Goal: Transaction & Acquisition: Obtain resource

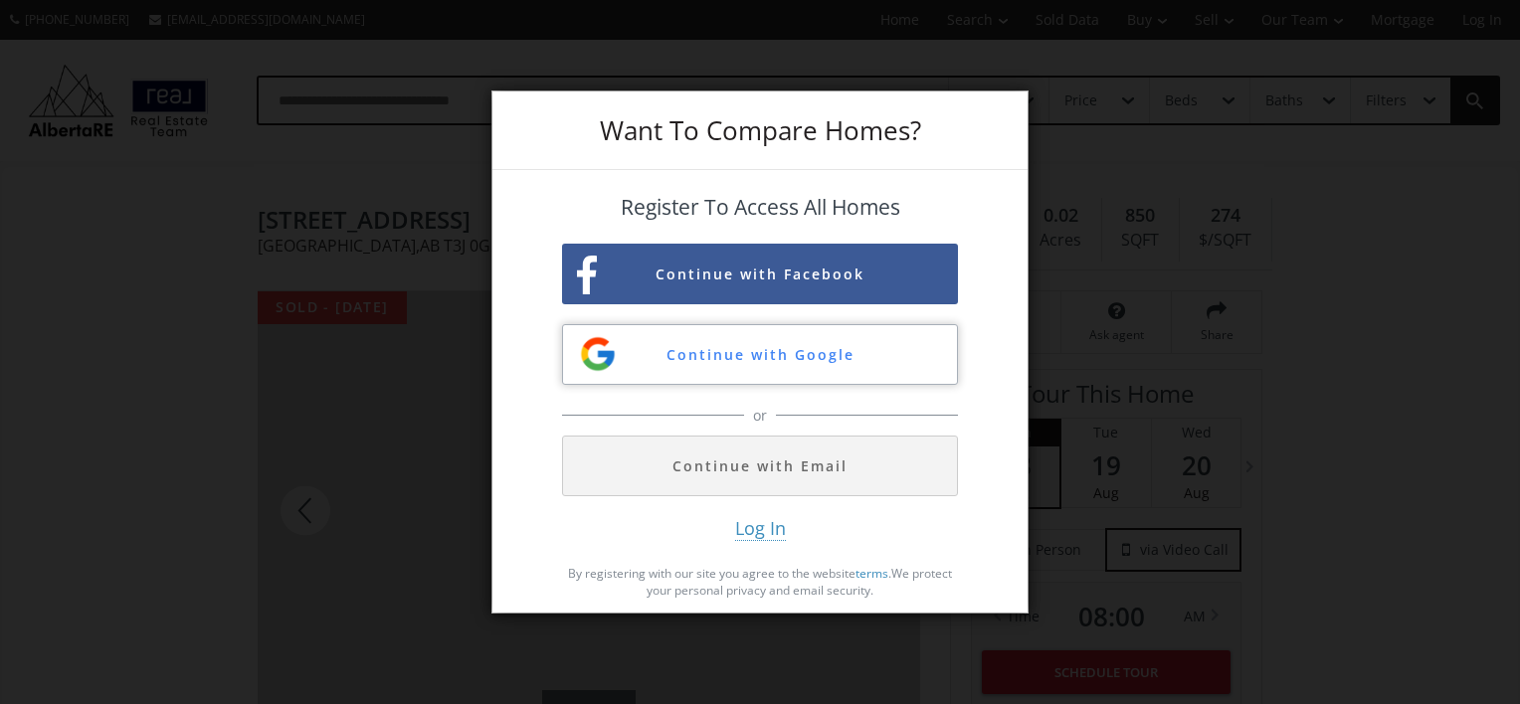
click at [712, 361] on button "Continue with Google" at bounding box center [760, 354] width 396 height 61
click at [295, 520] on div "Want To Compare Homes? Register To Access All Homes Continue with Facebook Cont…" at bounding box center [760, 352] width 1520 height 704
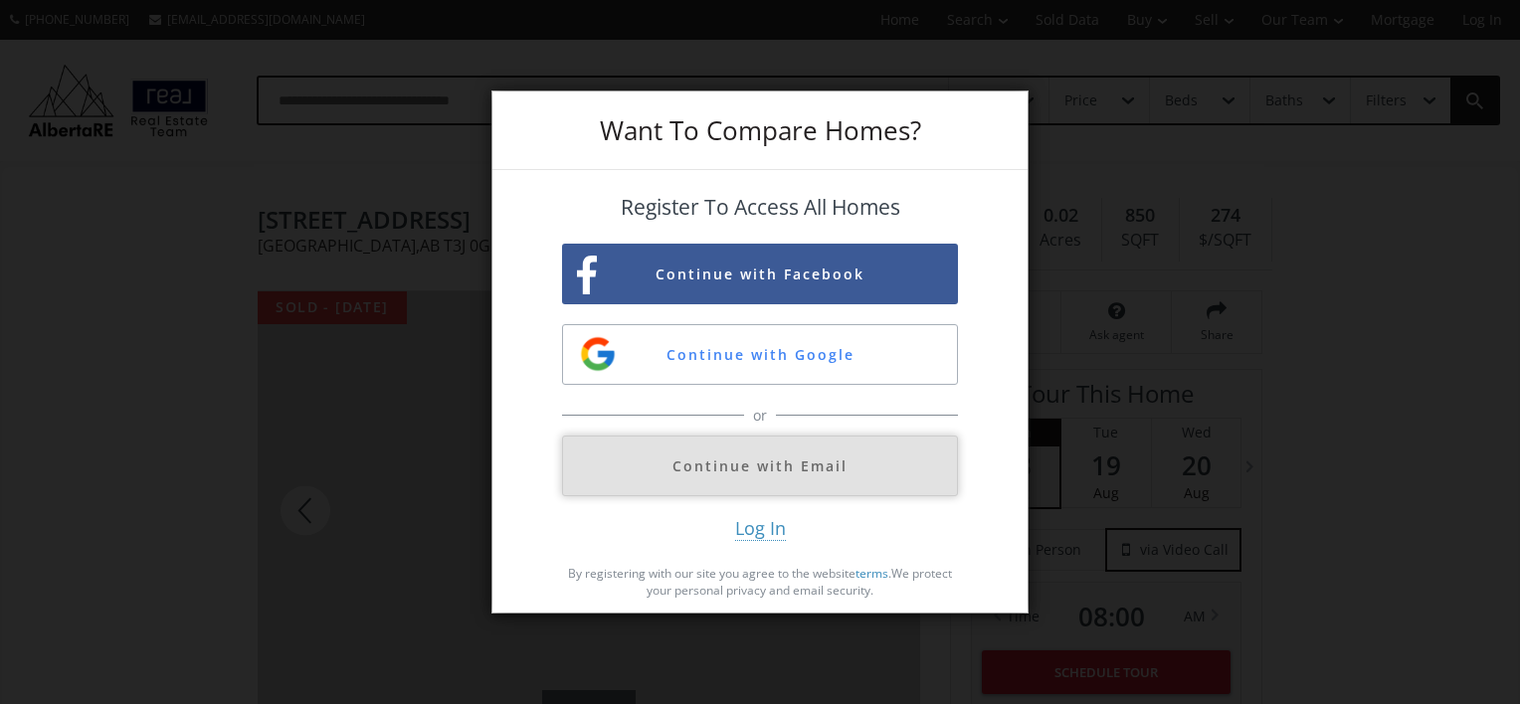
click at [788, 470] on button "Continue with Email" at bounding box center [760, 466] width 396 height 61
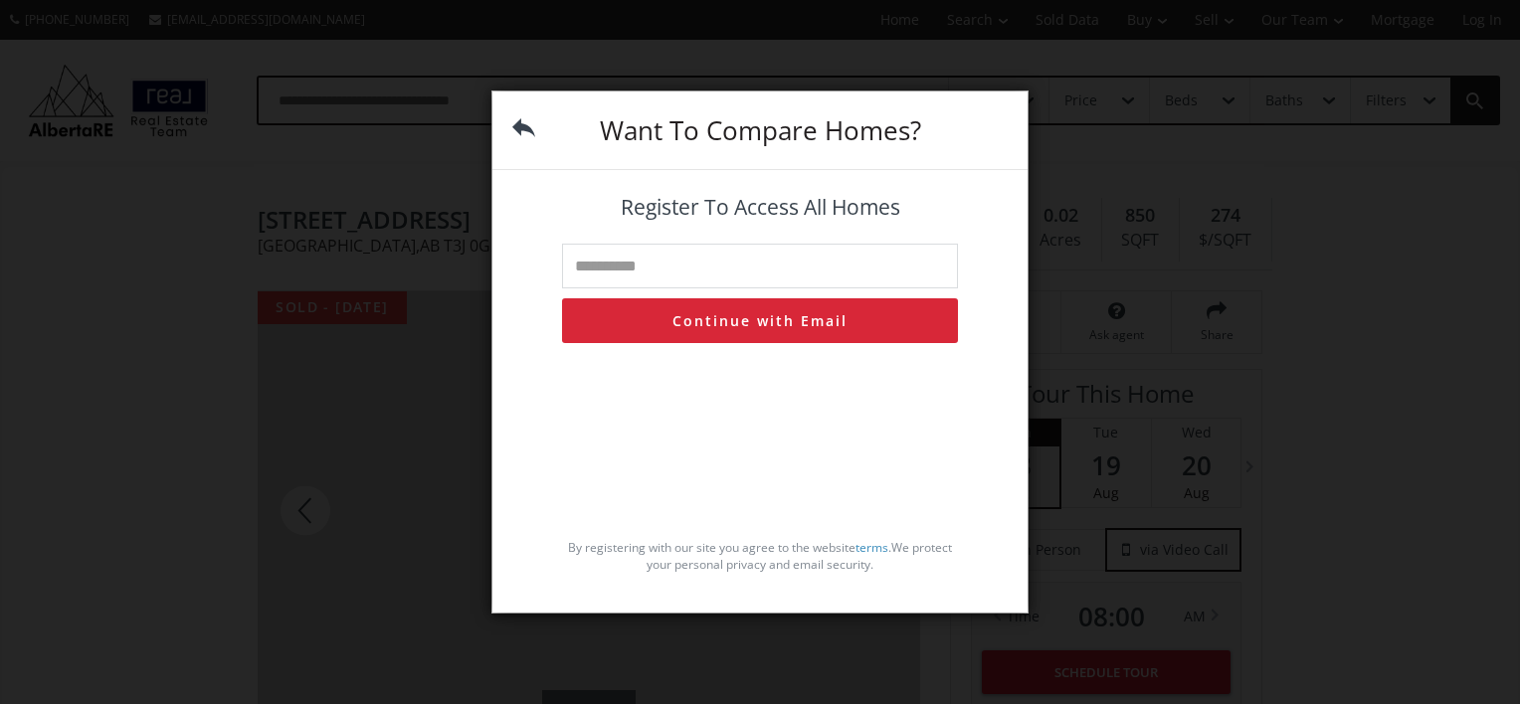
click at [676, 271] on input "text" at bounding box center [760, 266] width 396 height 45
type input "**********"
click at [691, 324] on button "Continue with Email" at bounding box center [760, 320] width 396 height 45
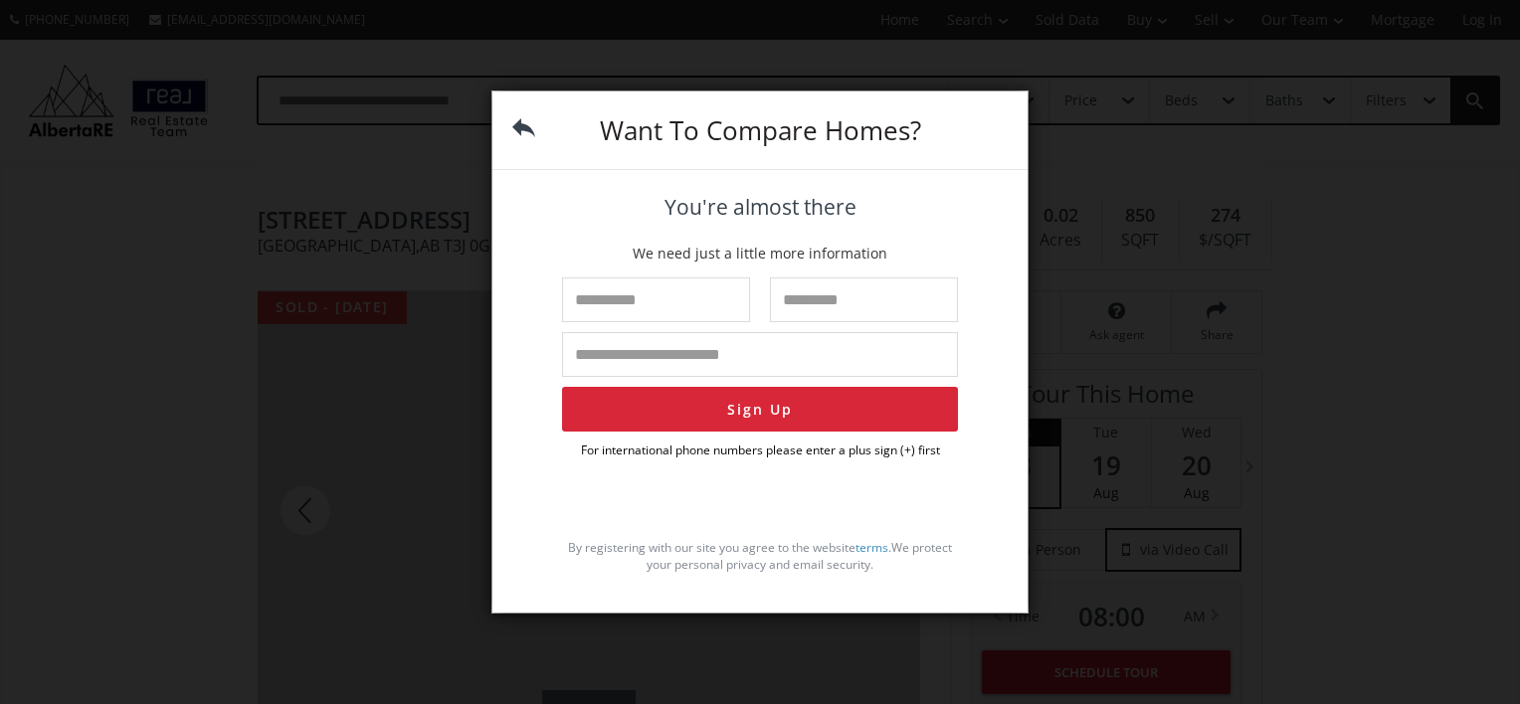
click at [377, 477] on div "Want To Compare Homes? You're almost there We need just a little more informati…" at bounding box center [760, 352] width 1520 height 704
